Goal: Transaction & Acquisition: Purchase product/service

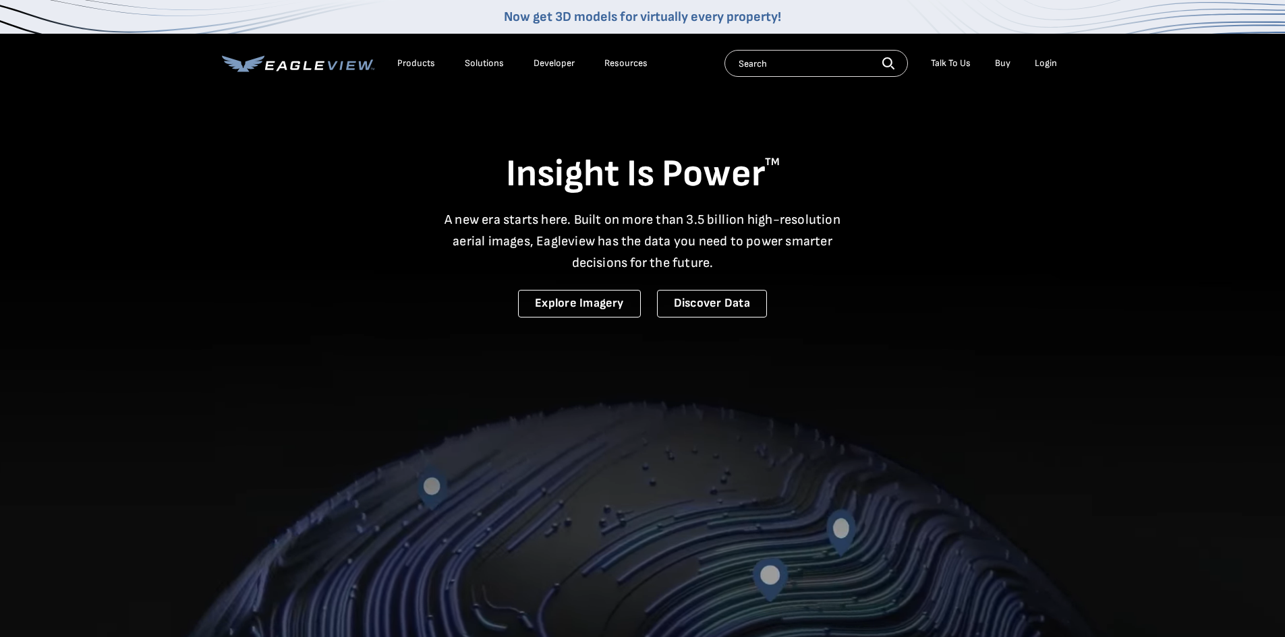
click at [1050, 67] on div "Login" at bounding box center [1046, 63] width 22 height 12
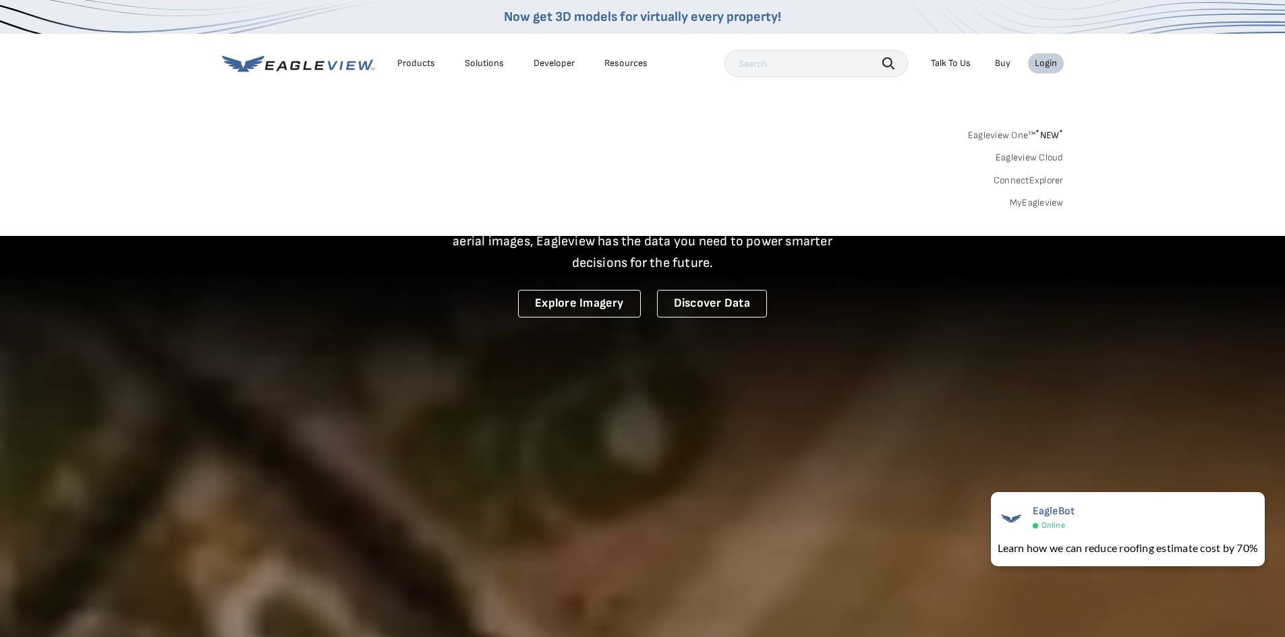
click at [1034, 204] on link "MyEagleview" at bounding box center [1037, 203] width 54 height 12
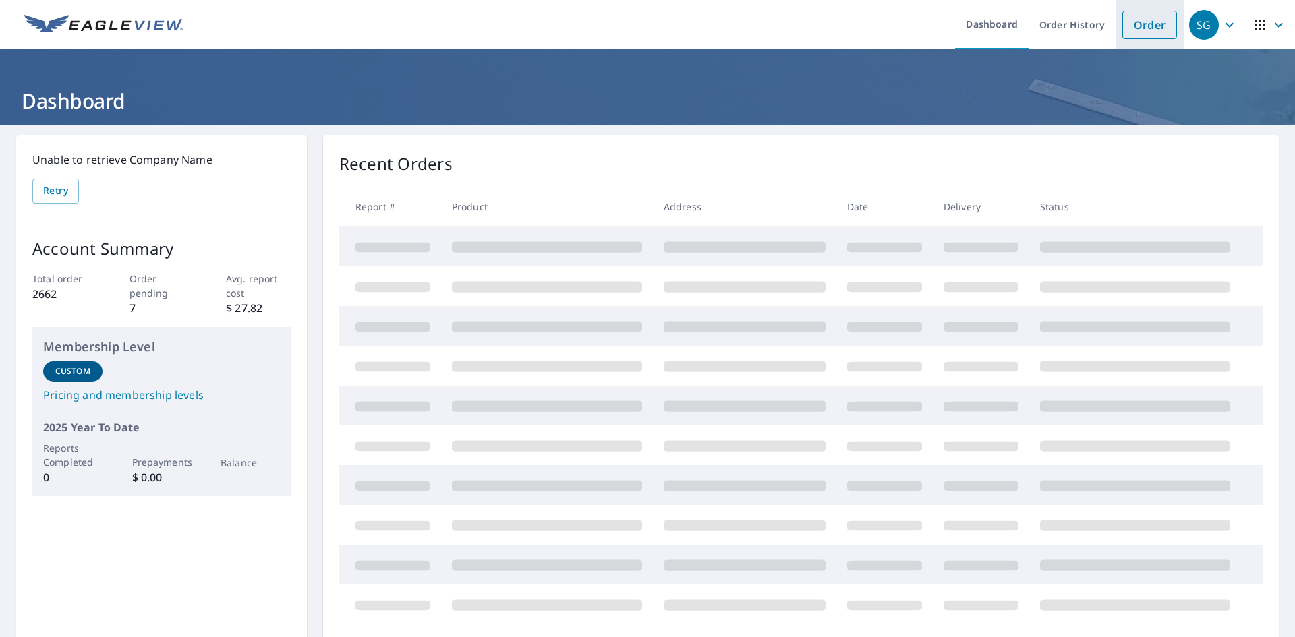
click at [1145, 35] on link "Order" at bounding box center [1150, 25] width 55 height 28
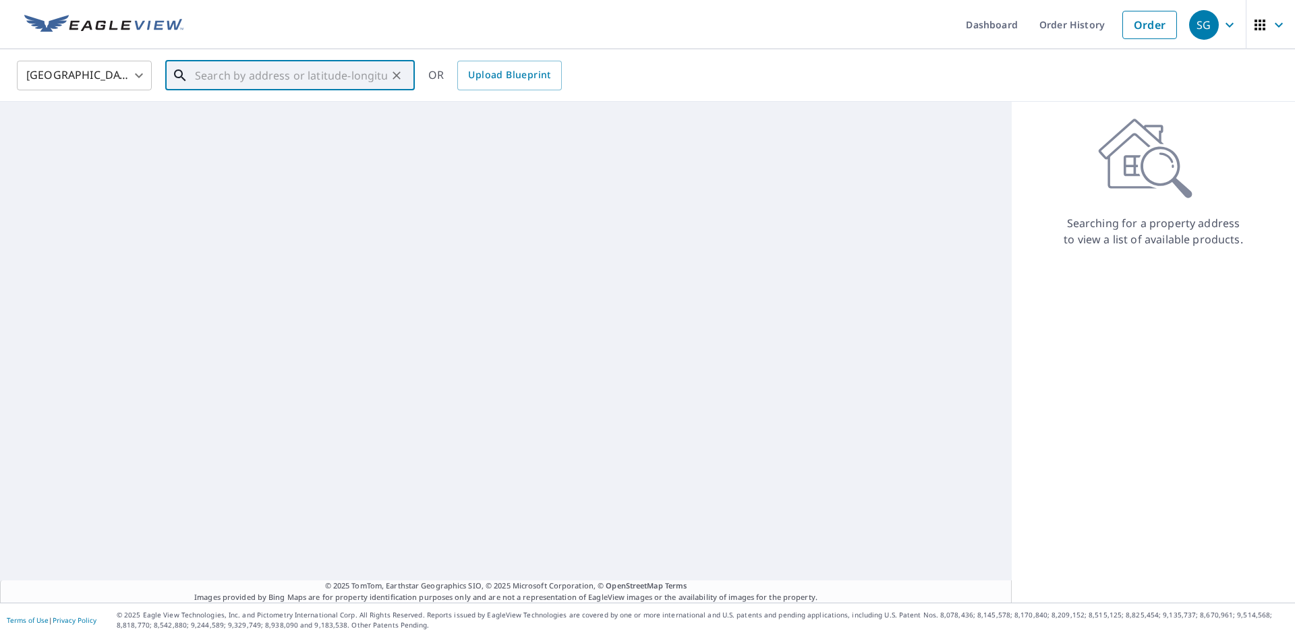
click at [217, 80] on input "text" at bounding box center [291, 76] width 192 height 38
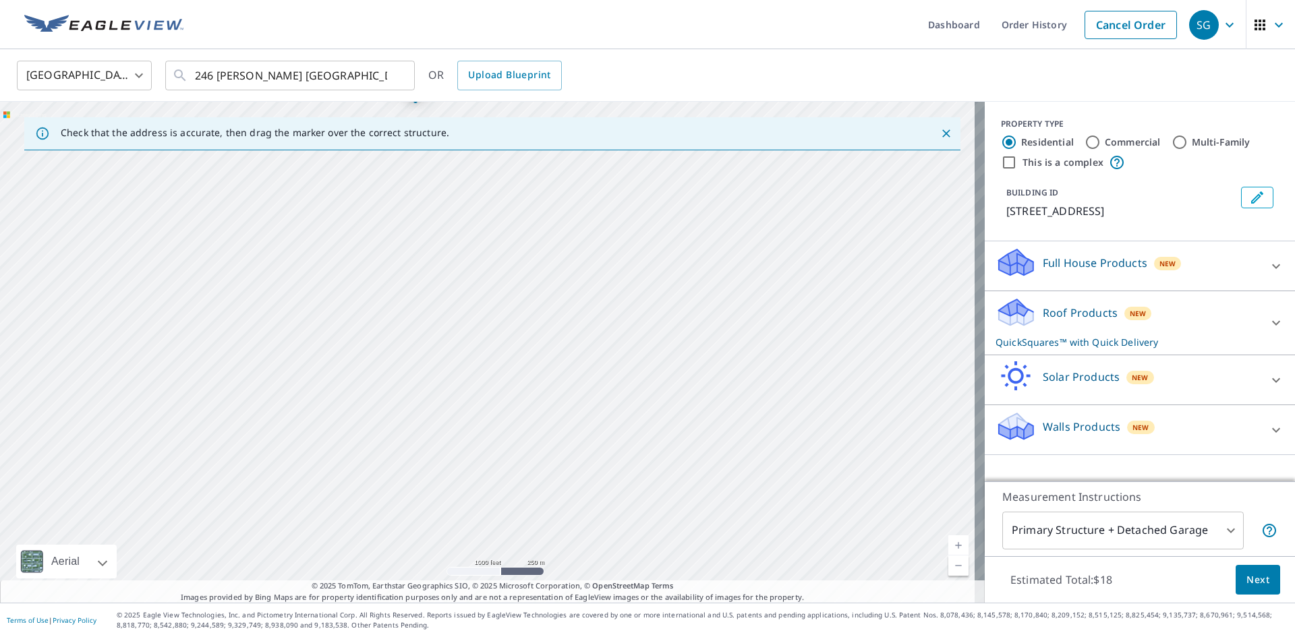
drag, startPoint x: 399, startPoint y: 267, endPoint x: 436, endPoint y: 468, distance: 204.4
click at [436, 468] on div "246 Meadow Ln Booneville, AR 72927" at bounding box center [492, 352] width 985 height 501
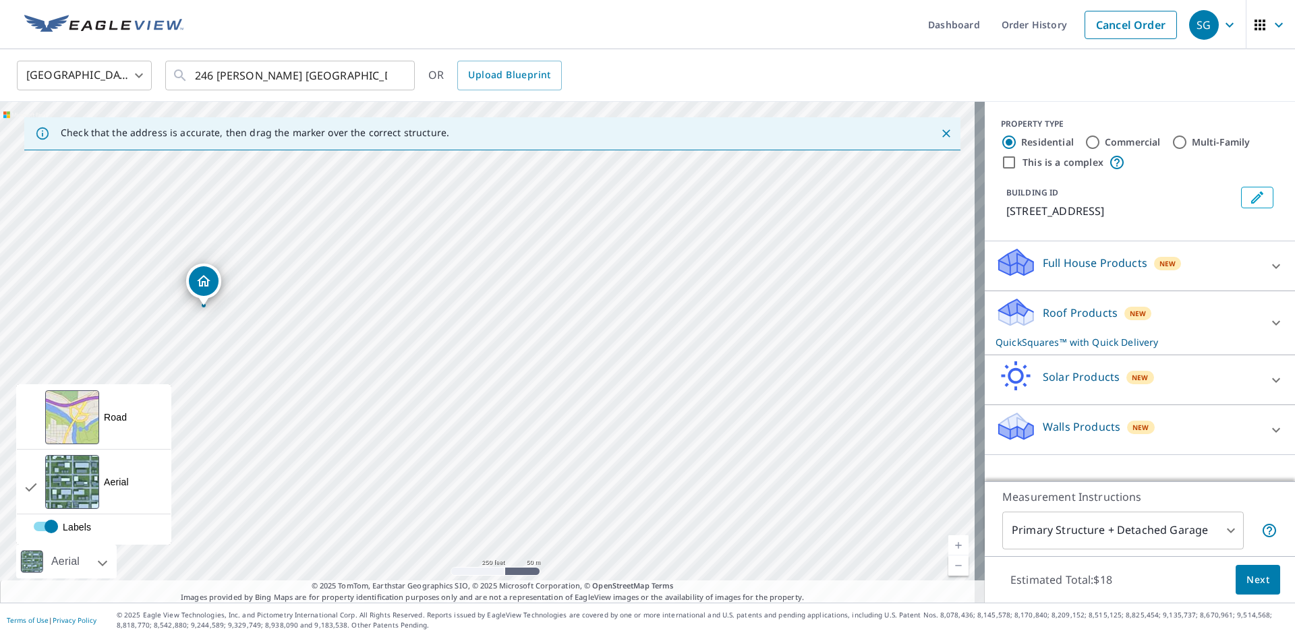
drag, startPoint x: 420, startPoint y: 322, endPoint x: 18, endPoint y: 538, distance: 456.6
click at [18, 539] on div "246 Meadow Ln Booneville, AR 72927 Aerial Road A standard road map Aerial A det…" at bounding box center [492, 352] width 985 height 501
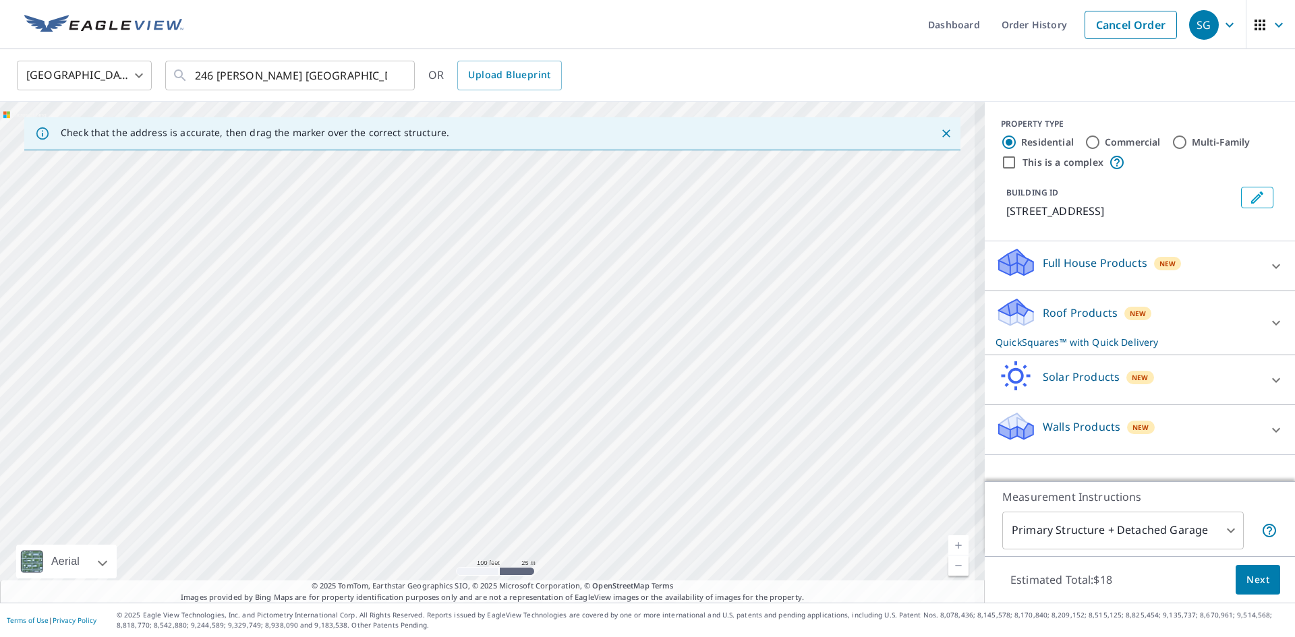
drag, startPoint x: 172, startPoint y: 314, endPoint x: 40, endPoint y: 658, distance: 369.0
click at [40, 637] on html "SG SG Dashboard Order History Cancel Order SG United States US ​ 246 meadows bo…" at bounding box center [647, 318] width 1295 height 637
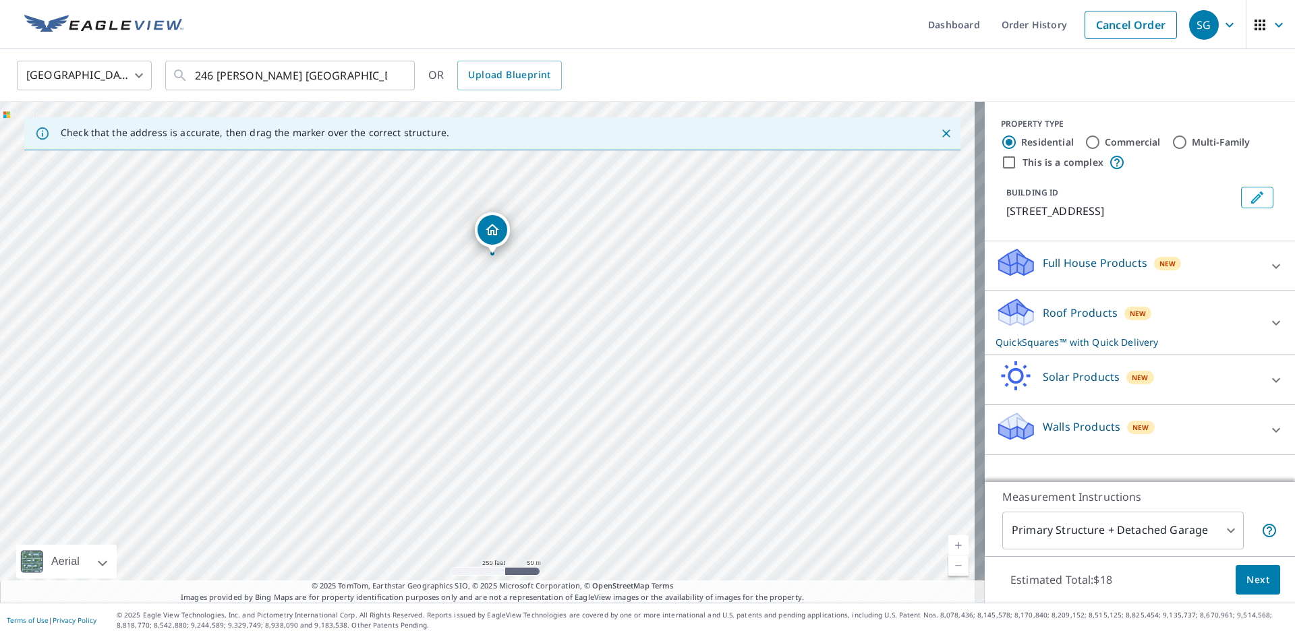
click at [323, 486] on div "246 Meadow Ln Booneville, AR 72927" at bounding box center [492, 352] width 985 height 501
drag, startPoint x: 513, startPoint y: 401, endPoint x: 410, endPoint y: 603, distance: 227.2
click at [427, 615] on div "Dashboard Order History Cancel Order SG United States US ​ 246 meadows boonevil…" at bounding box center [647, 318] width 1295 height 637
drag, startPoint x: 359, startPoint y: 287, endPoint x: 352, endPoint y: 321, distance: 34.4
click at [352, 321] on div "246 Meadow Ln Booneville, AR 72927" at bounding box center [492, 352] width 985 height 501
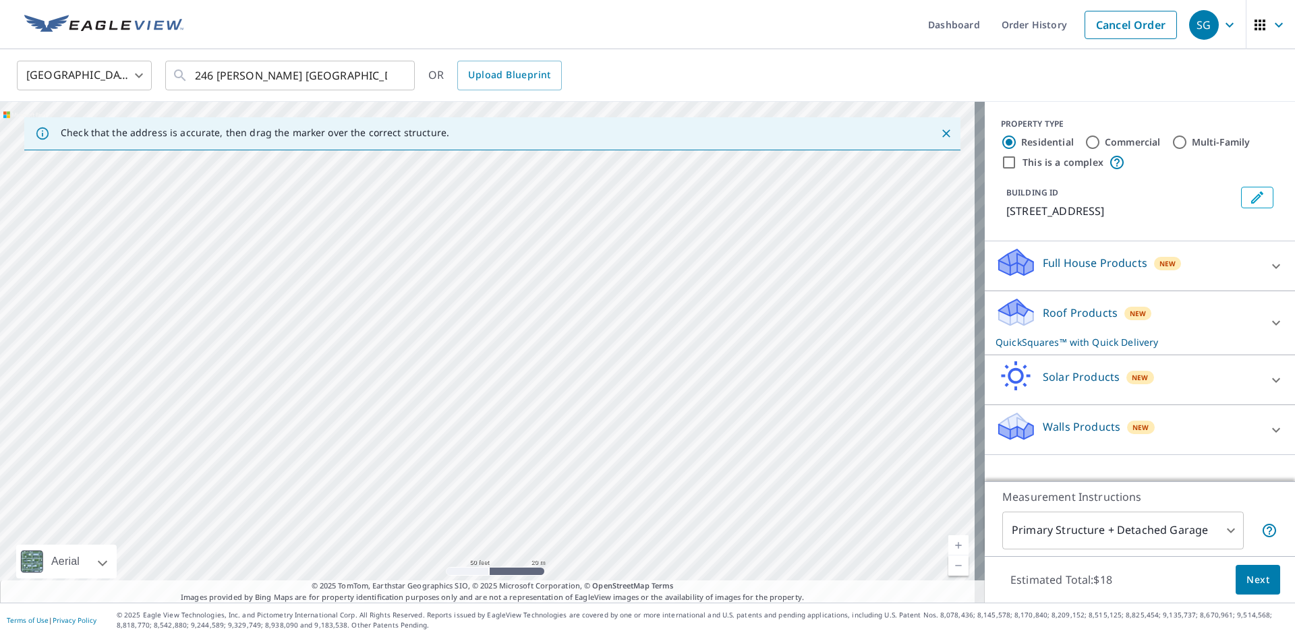
drag, startPoint x: 362, startPoint y: 272, endPoint x: 351, endPoint y: 615, distance: 343.5
click at [343, 637] on html "SG SG Dashboard Order History Cancel Order SG United States US ​ 246 meadows bo…" at bounding box center [647, 318] width 1295 height 637
click at [327, 483] on div "246 Meadow Ln Booneville, AR 72927" at bounding box center [492, 352] width 985 height 501
drag, startPoint x: 332, startPoint y: 226, endPoint x: 406, endPoint y: 620, distance: 400.9
click at [406, 620] on div "Dashboard Order History Cancel Order SG United States US ​ 246 meadows boonevil…" at bounding box center [647, 318] width 1295 height 637
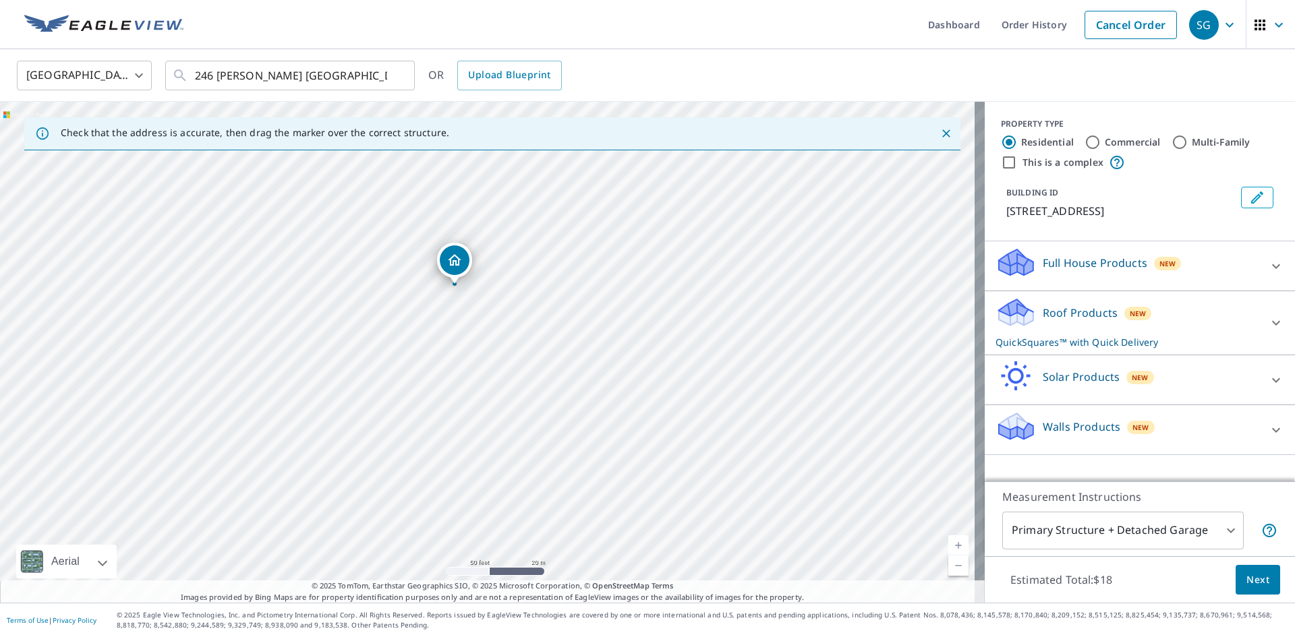
click at [557, 557] on div "246 Meadow Ln Booneville, AR 72927" at bounding box center [492, 352] width 985 height 501
drag, startPoint x: 460, startPoint y: 257, endPoint x: 468, endPoint y: 278, distance: 22.4
click at [267, 74] on input "246 meadows booneville" at bounding box center [291, 76] width 192 height 38
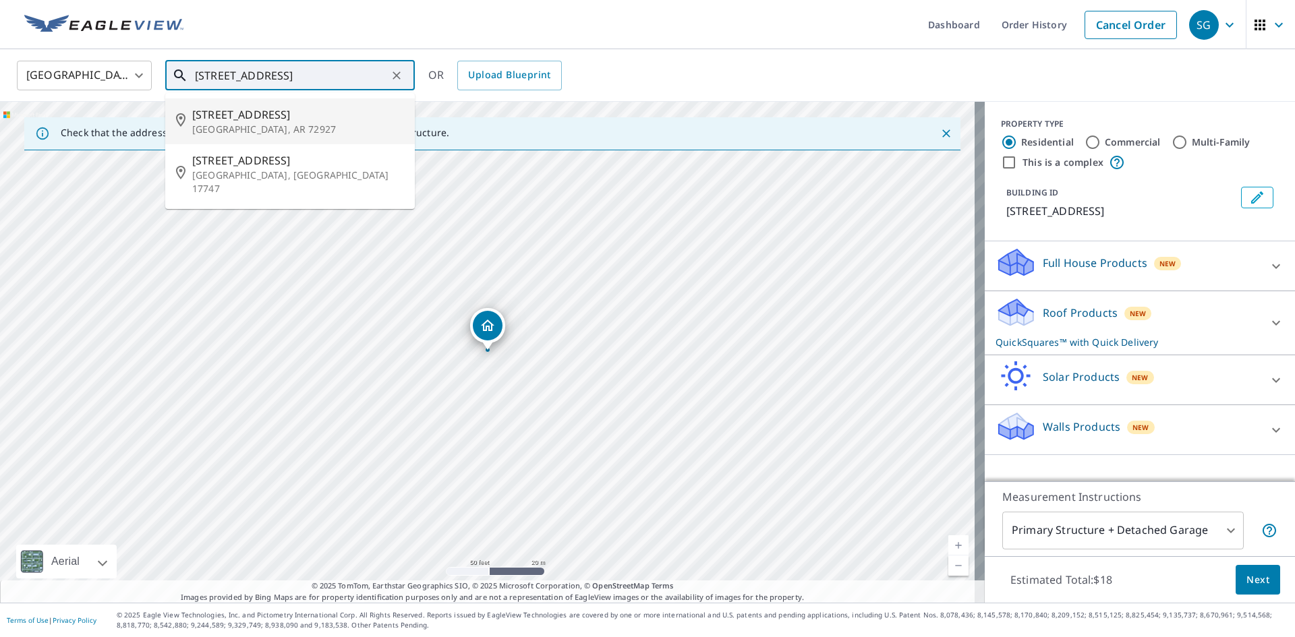
click at [251, 132] on p "Booneville, AR 72927" at bounding box center [298, 129] width 212 height 13
type input "246 Meadow Ln Booneville, AR 72927"
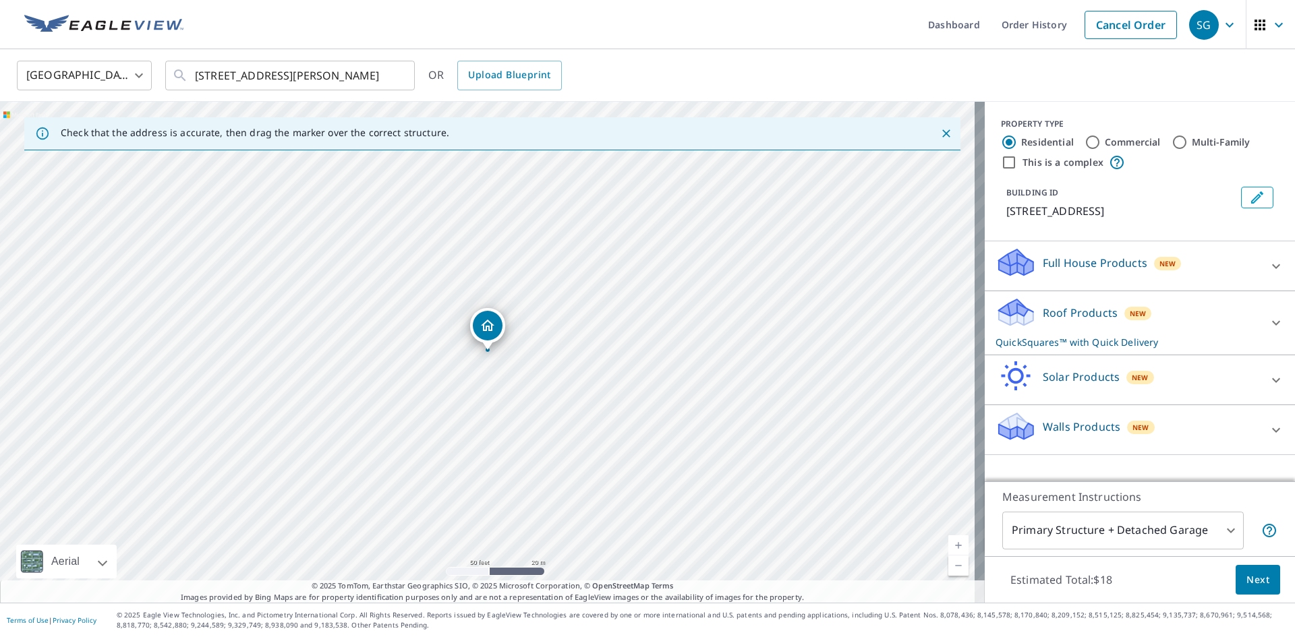
click at [1058, 305] on p "Roof Products" at bounding box center [1080, 313] width 75 height 16
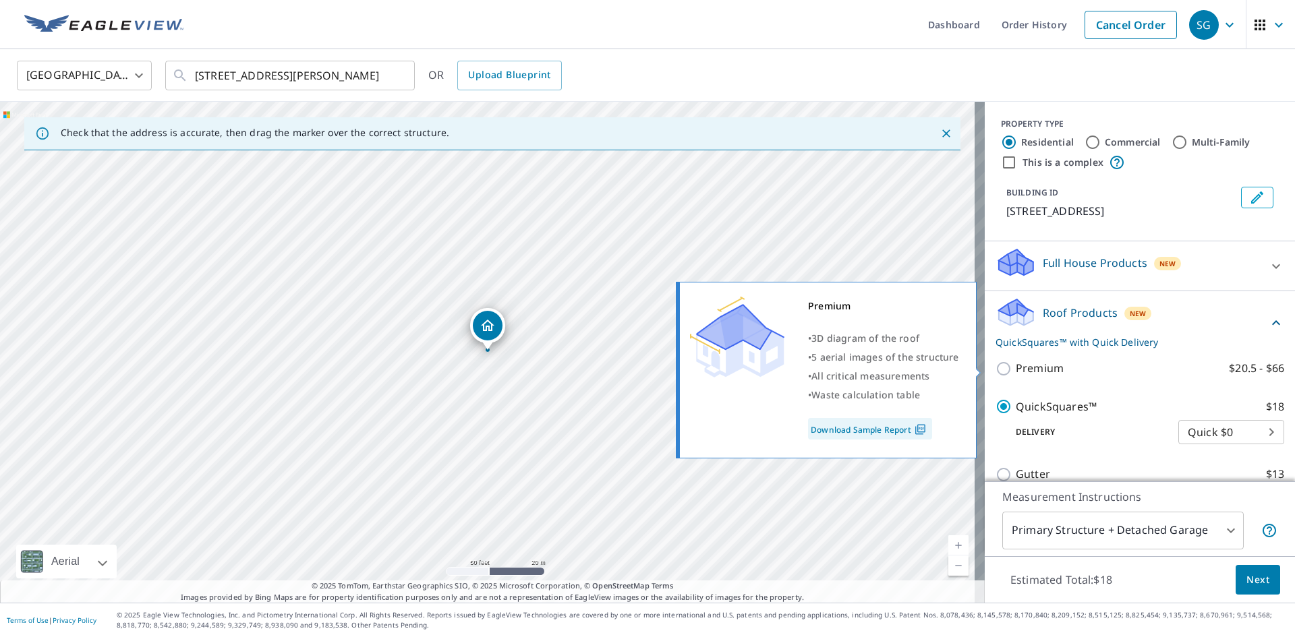
click at [1046, 372] on p "Premium" at bounding box center [1040, 368] width 48 height 17
click at [1016, 372] on input "Premium $20.5 - $66" at bounding box center [1006, 369] width 20 height 16
checkbox input "true"
checkbox input "false"
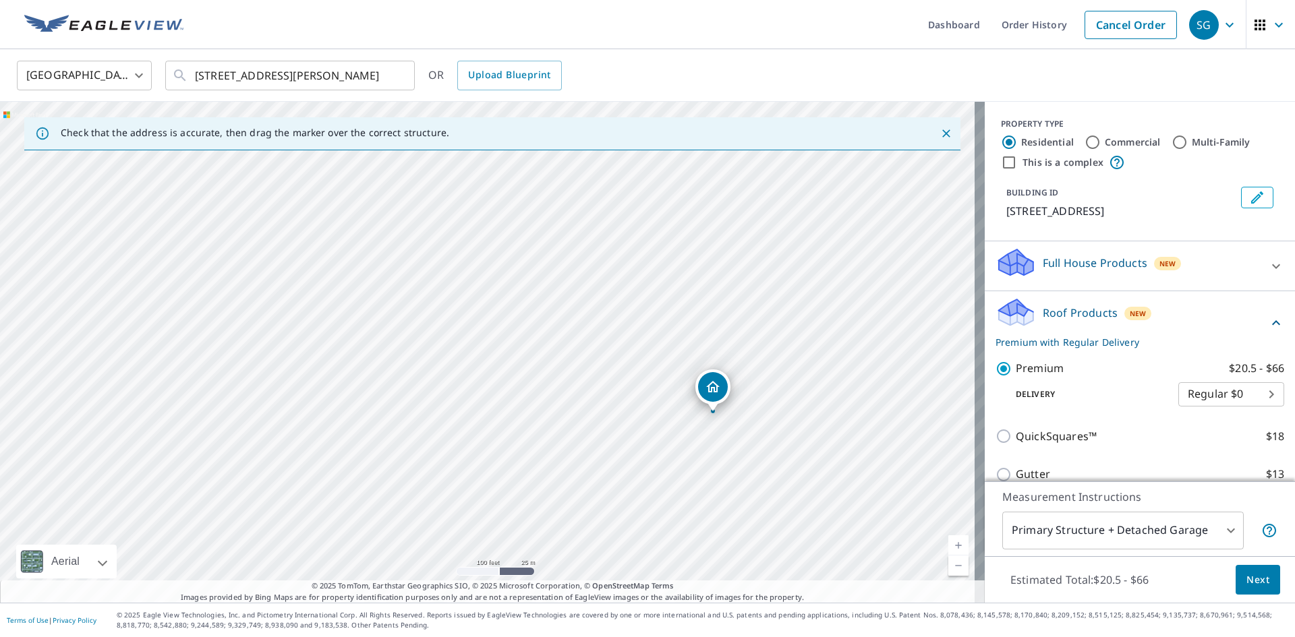
click at [1247, 572] on span "Next" at bounding box center [1258, 580] width 23 height 17
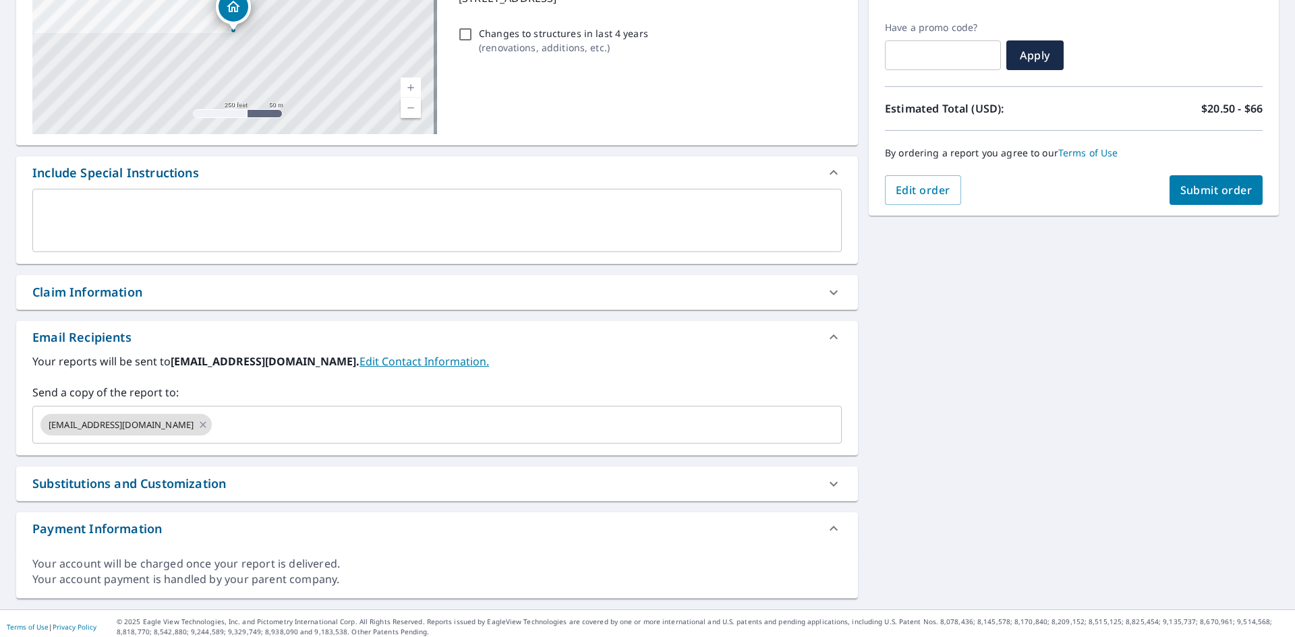
scroll to position [221, 0]
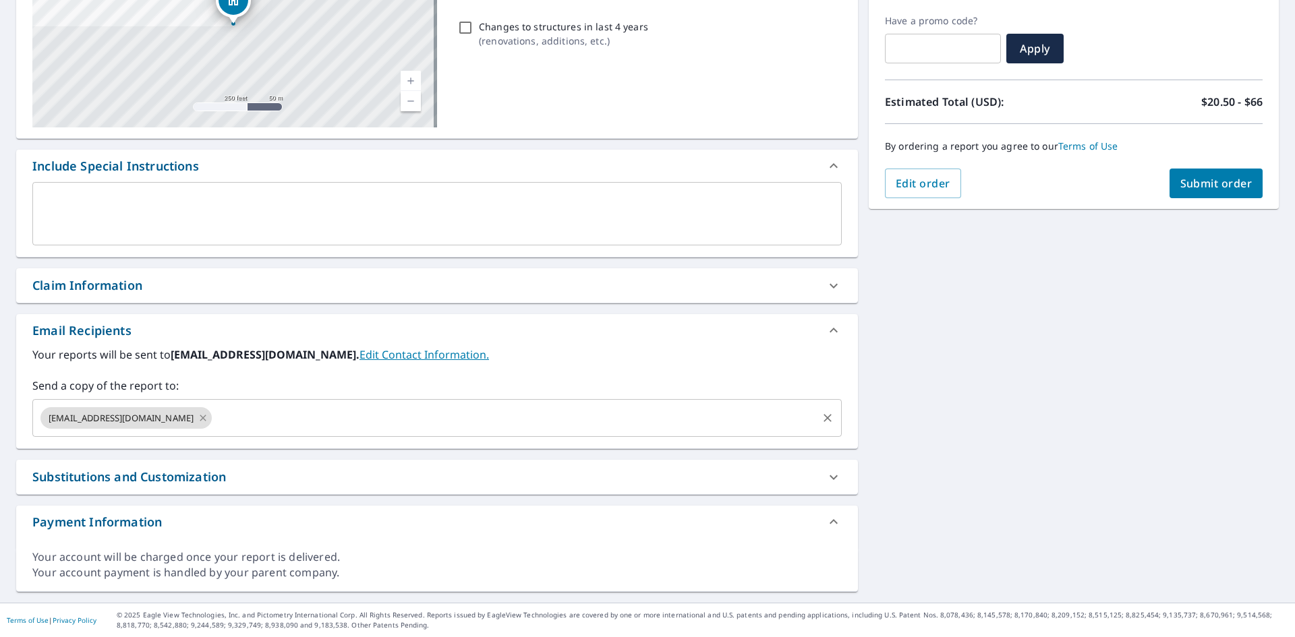
click at [202, 421] on icon at bounding box center [203, 418] width 6 height 6
click at [197, 421] on input "text" at bounding box center [426, 418] width 777 height 26
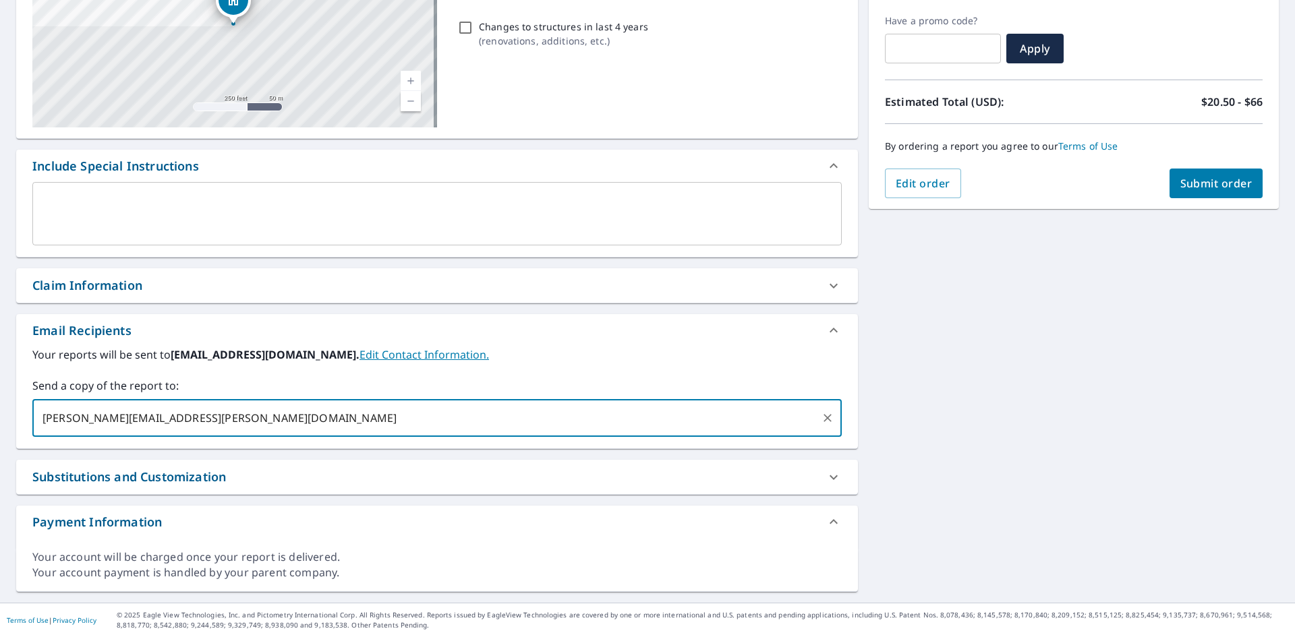
type input "sergio.arroyo@abcsupply.com"
click at [1214, 190] on span "Submit order" at bounding box center [1217, 183] width 72 height 15
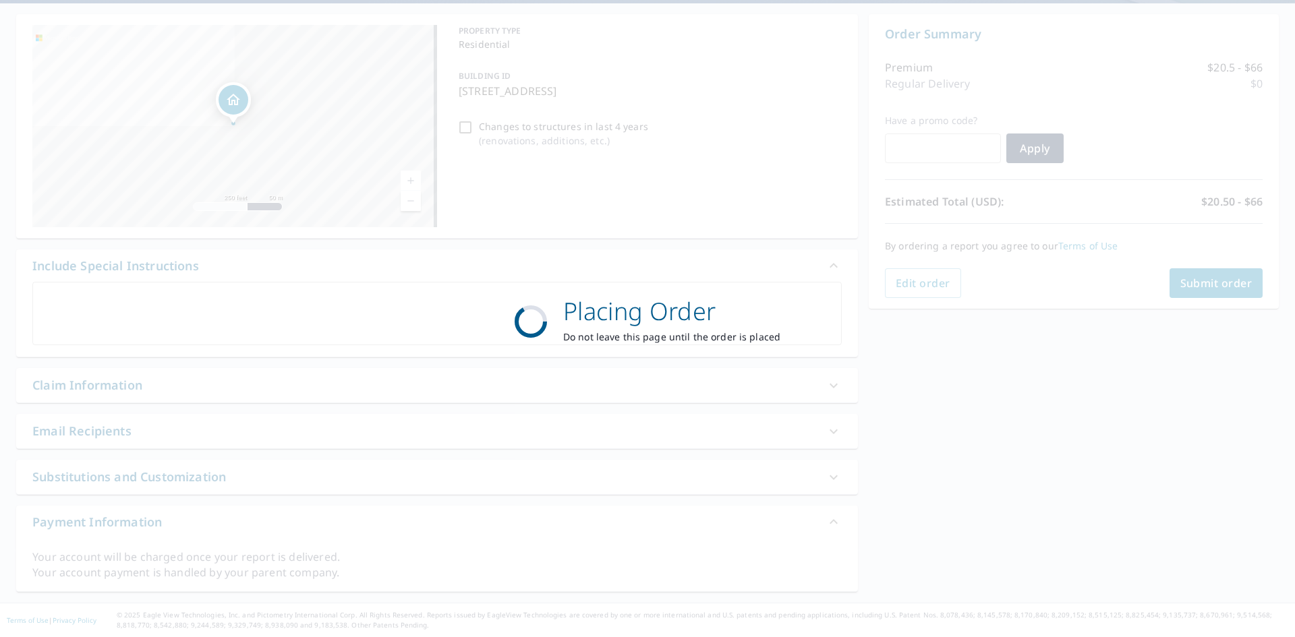
scroll to position [121, 0]
